Goal: Task Accomplishment & Management: Complete application form

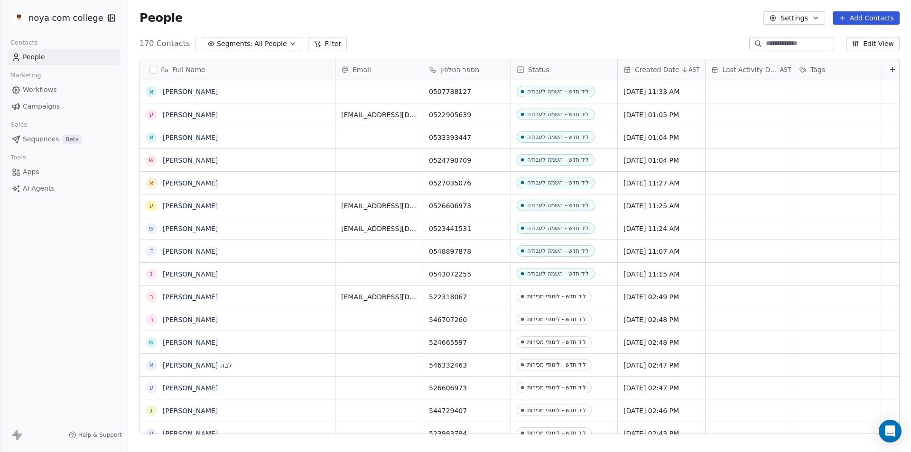
scroll to position [390, 776]
click at [869, 22] on button "Add Contacts" at bounding box center [866, 17] width 67 height 13
click at [871, 40] on span "Create new contact" at bounding box center [870, 39] width 65 height 10
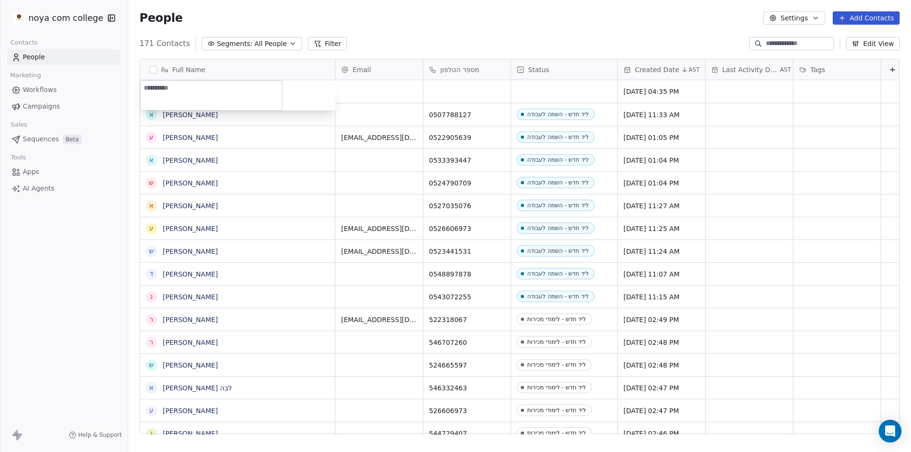
click at [223, 91] on textarea at bounding box center [210, 95] width 141 height 29
paste textarea "*******"
type textarea "*******"
click at [450, 95] on html "noya com college Contacts People Marketing Workflows Campaigns Sales Sequences …" at bounding box center [455, 226] width 911 height 452
click at [468, 89] on div "grid" at bounding box center [466, 91] width 87 height 23
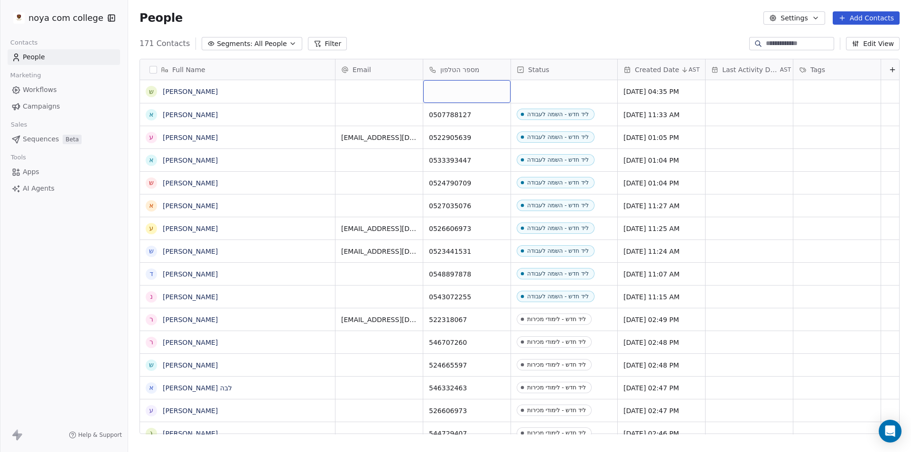
click at [468, 89] on div "grid" at bounding box center [466, 91] width 87 height 23
click at [466, 92] on input at bounding box center [466, 92] width 83 height 19
click at [471, 88] on input at bounding box center [466, 92] width 83 height 19
click at [454, 91] on input at bounding box center [466, 92] width 83 height 19
click at [484, 91] on input at bounding box center [466, 92] width 83 height 19
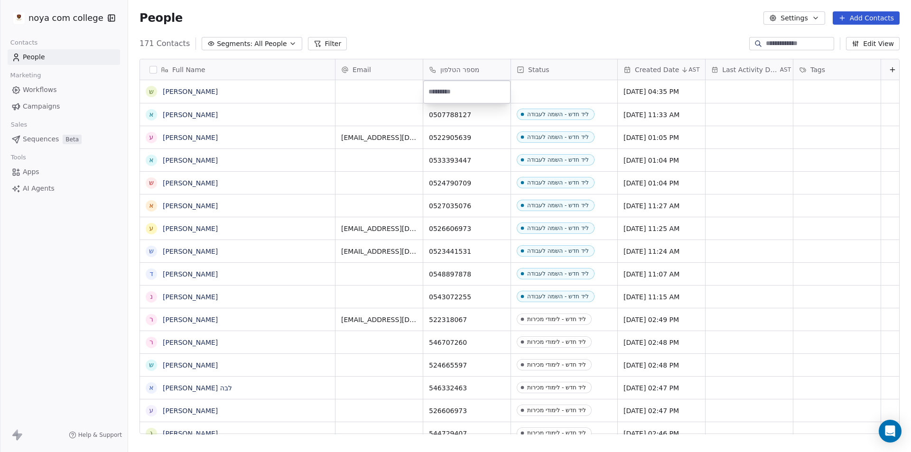
click at [484, 91] on input at bounding box center [466, 92] width 83 height 19
click at [557, 87] on html "noya com college Contacts People Marketing Workflows Campaigns Sales Sequences …" at bounding box center [455, 226] width 911 height 452
drag, startPoint x: 463, startPoint y: 96, endPoint x: 465, endPoint y: 91, distance: 5.7
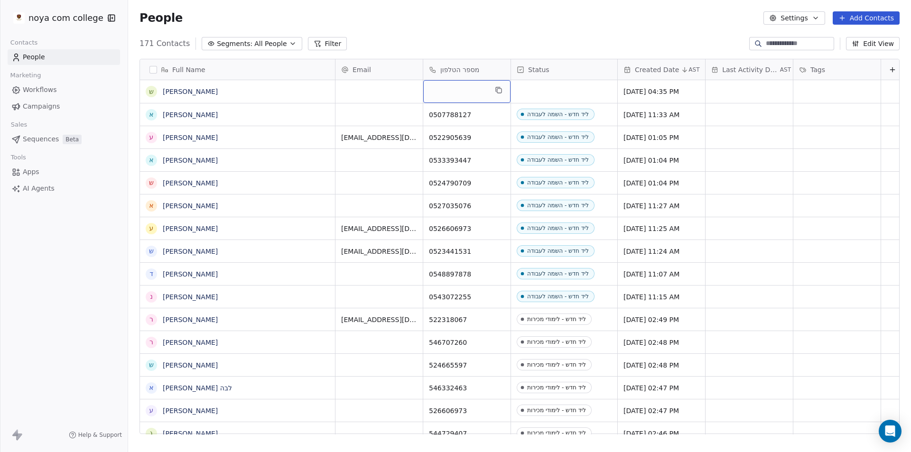
click at [464, 96] on div "grid" at bounding box center [466, 91] width 87 height 23
click at [465, 91] on div "grid" at bounding box center [466, 91] width 87 height 23
click at [463, 91] on div "grid" at bounding box center [466, 91] width 87 height 23
click at [463, 93] on input at bounding box center [466, 92] width 83 height 19
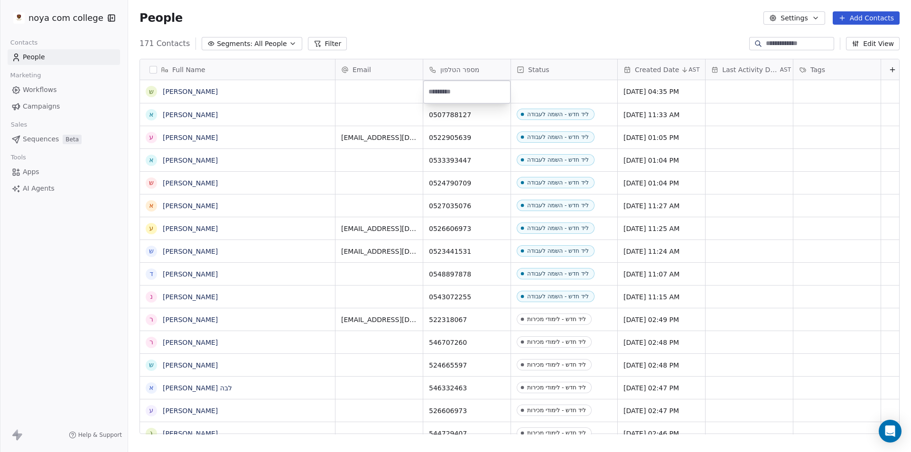
paste input "*"
click at [467, 92] on input at bounding box center [466, 92] width 83 height 19
click at [470, 90] on input at bounding box center [466, 92] width 83 height 19
type input "***"
paste input
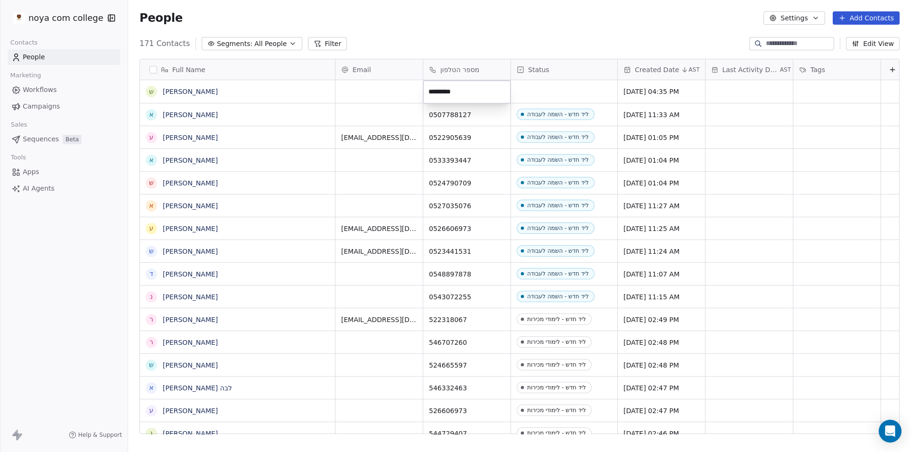
type input "**********"
click at [362, 93] on html "noya com college Contacts People Marketing Workflows Campaigns Sales Sequences …" at bounding box center [455, 226] width 911 height 452
click at [539, 94] on div "grid" at bounding box center [564, 91] width 106 height 23
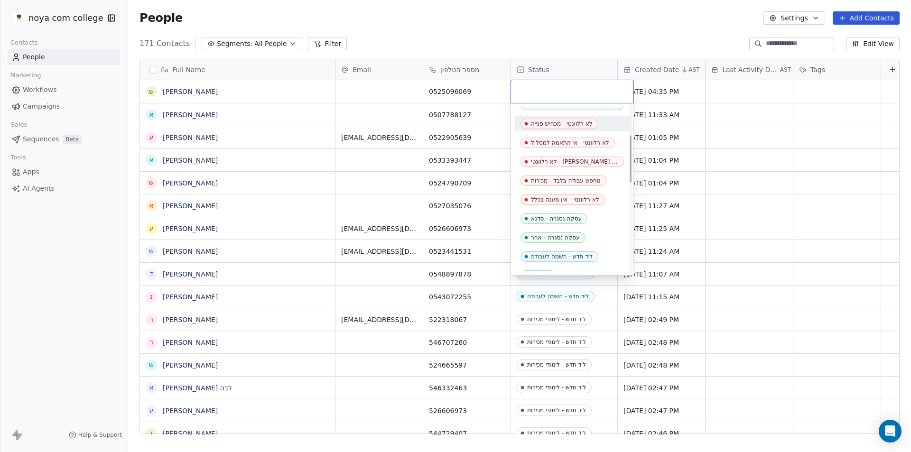
scroll to position [142, 0]
click at [580, 218] on div "ליד חדש - השמה לעבודה" at bounding box center [562, 219] width 62 height 7
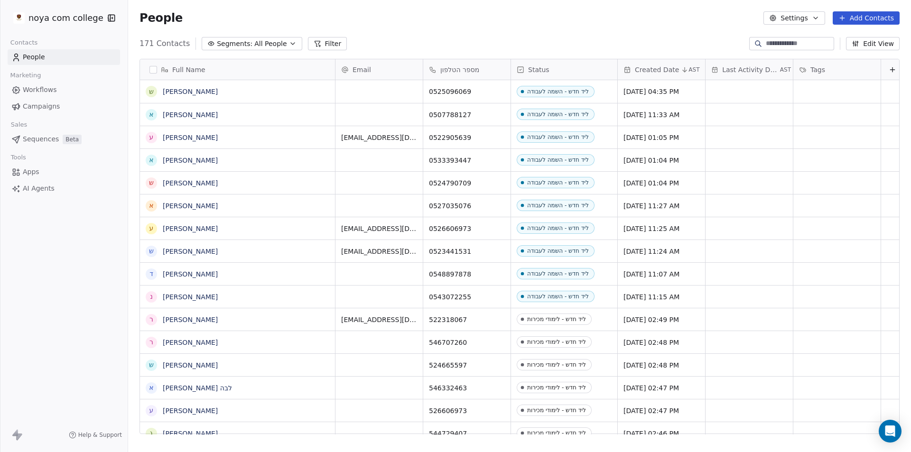
click at [584, 9] on div "People Settings Add Contacts" at bounding box center [519, 18] width 783 height 36
